Goal: Navigation & Orientation: Find specific page/section

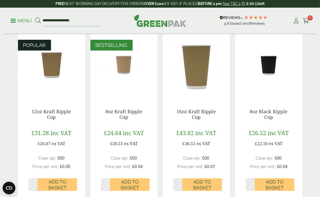
scroll to position [106, 0]
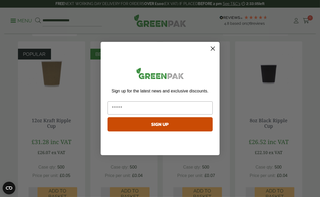
click at [212, 48] on icon "Close dialog" at bounding box center [213, 49] width 4 height 4
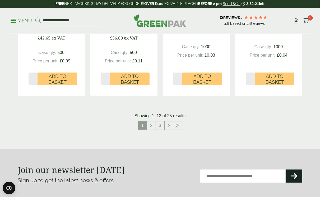
scroll to position [581, 0]
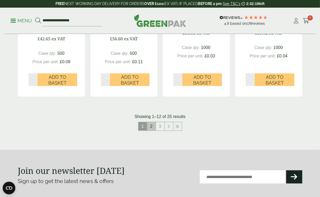
click at [151, 131] on link "2" at bounding box center [151, 126] width 8 height 8
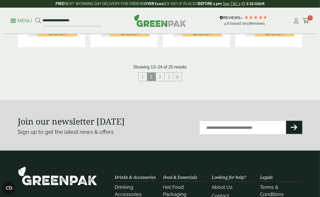
scroll to position [633, 0]
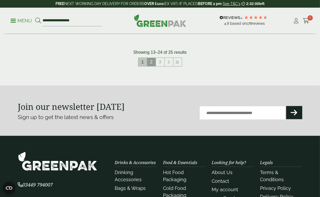
click at [140, 67] on link "1" at bounding box center [142, 62] width 8 height 8
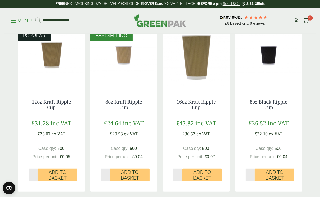
scroll to position [132, 0]
